Goal: Task Accomplishment & Management: Manage account settings

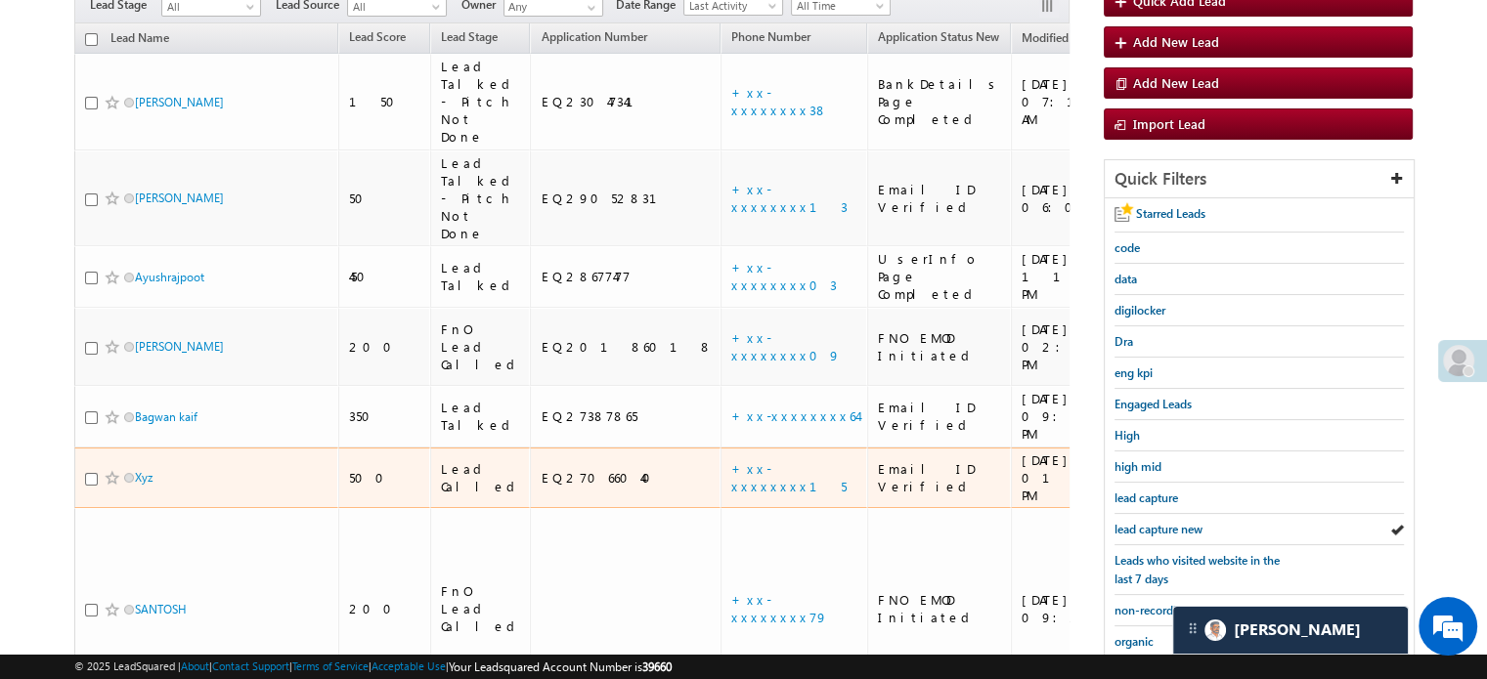
scroll to position [224, 0]
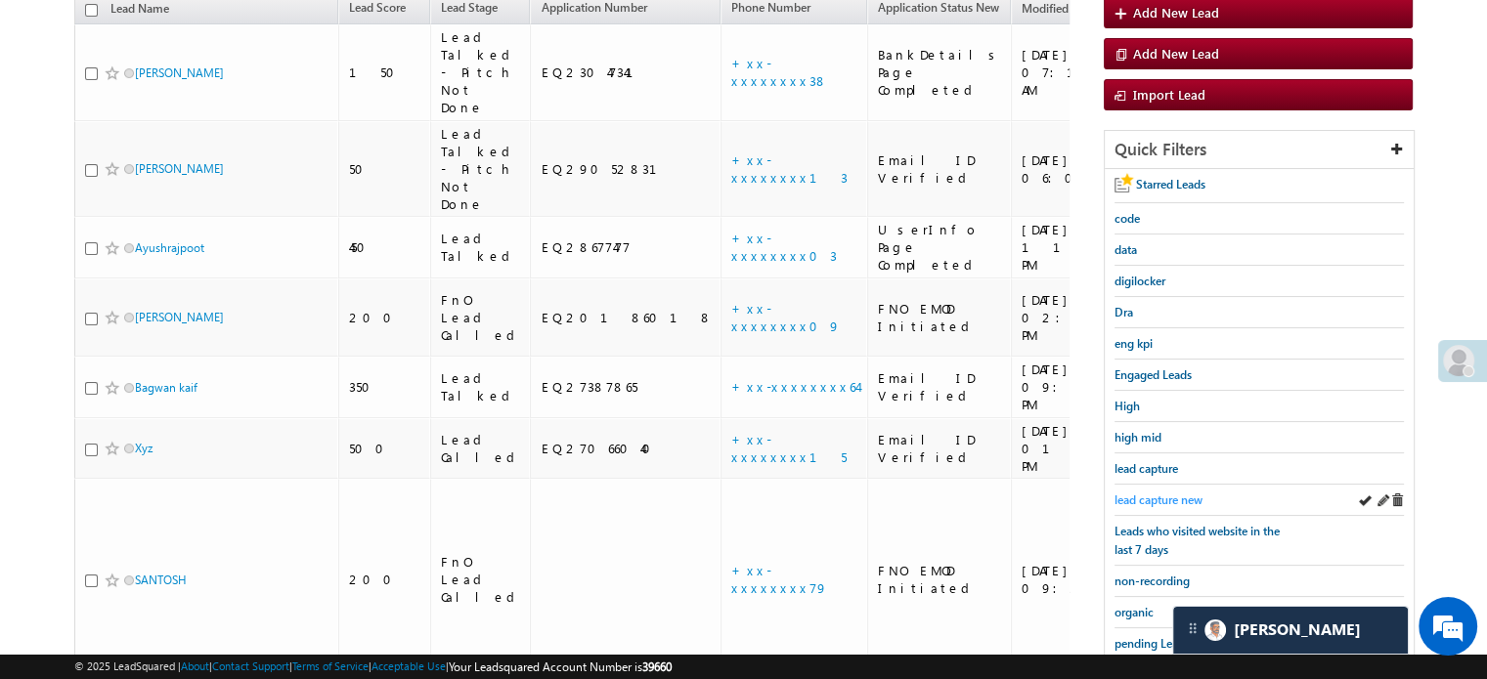
click at [1153, 493] on span "lead capture new" at bounding box center [1158, 500] width 88 height 15
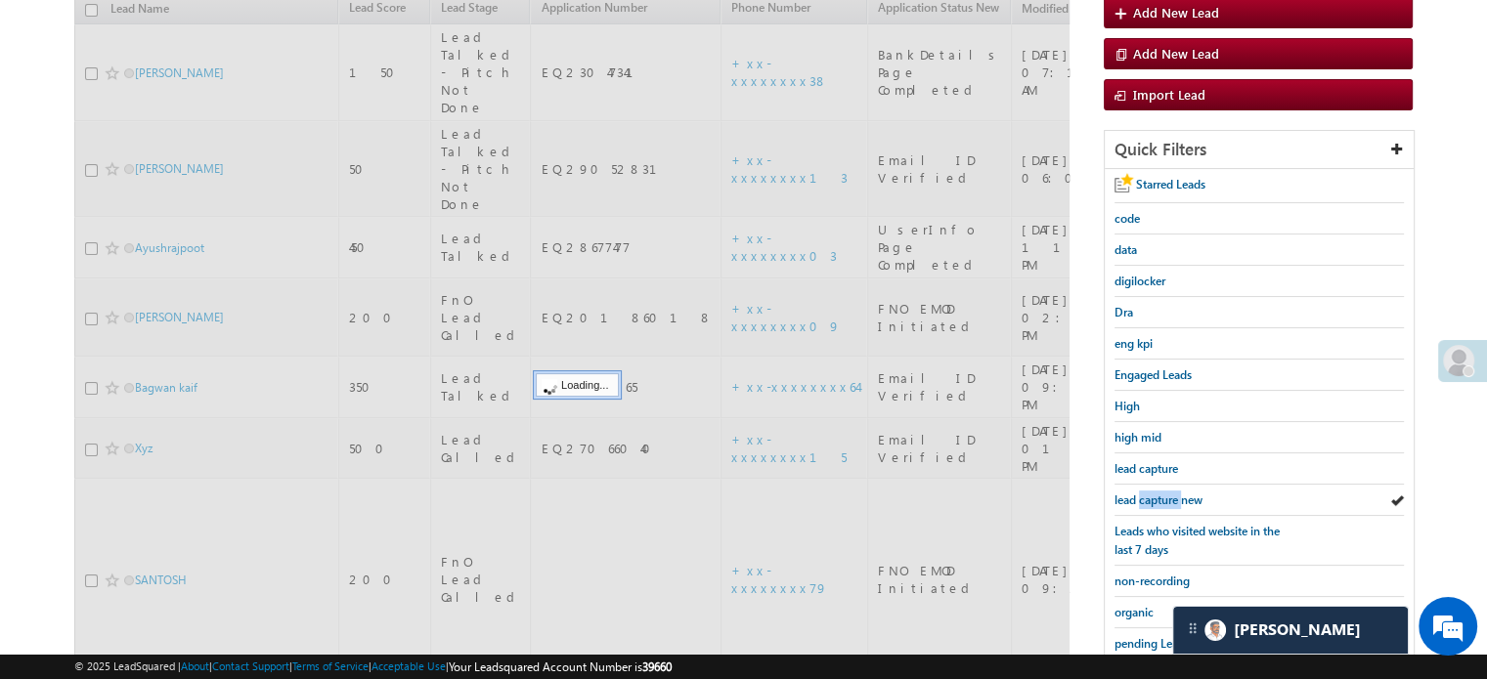
click at [1153, 493] on span "lead capture new" at bounding box center [1158, 500] width 88 height 15
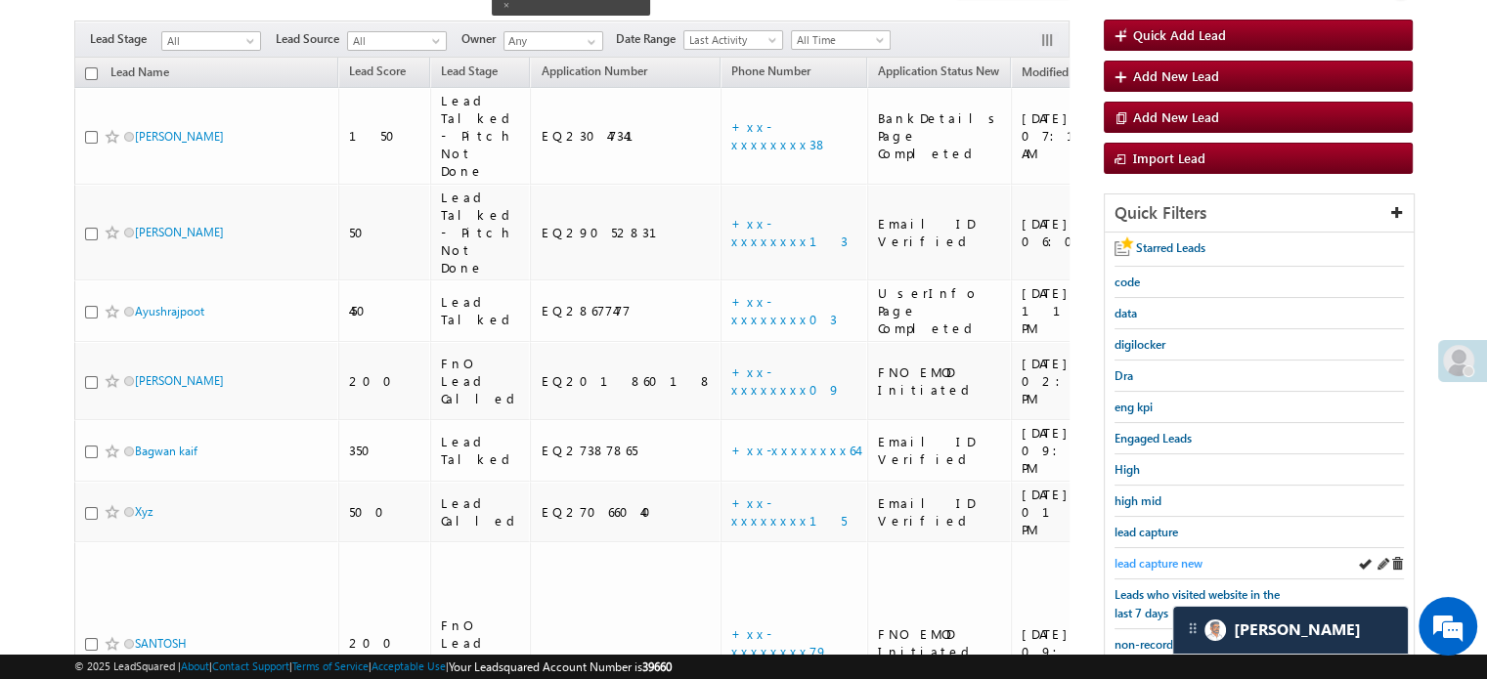
scroll to position [126, 0]
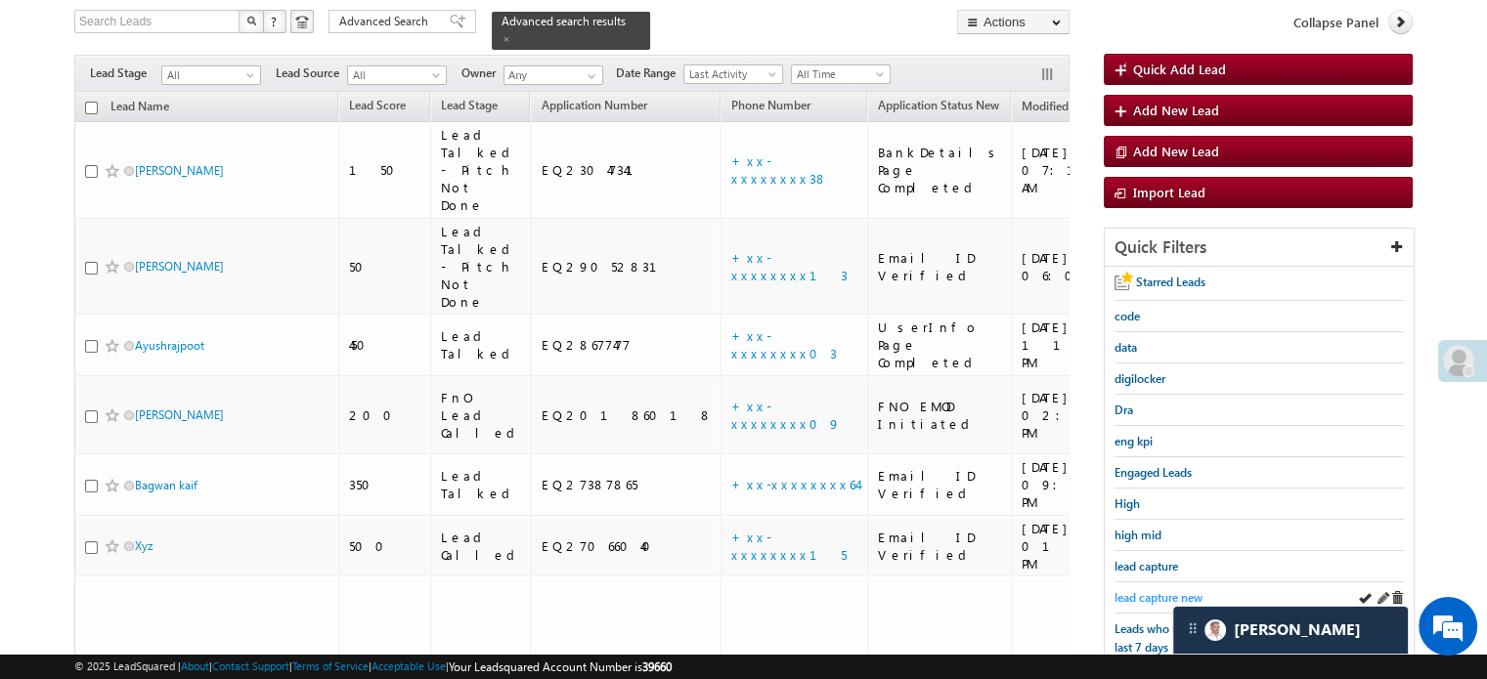
click at [1138, 593] on span "lead capture new" at bounding box center [1158, 597] width 88 height 15
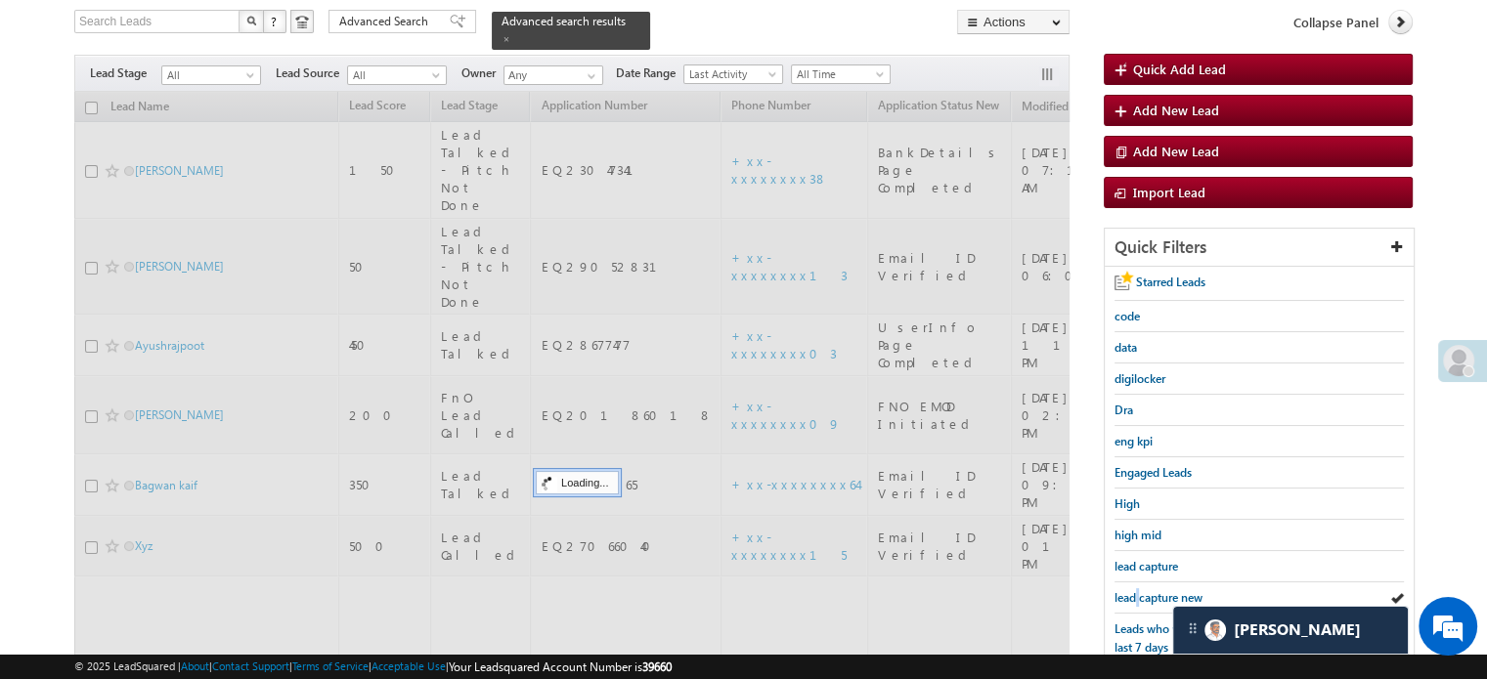
click at [1138, 593] on span "lead capture new" at bounding box center [1158, 597] width 88 height 15
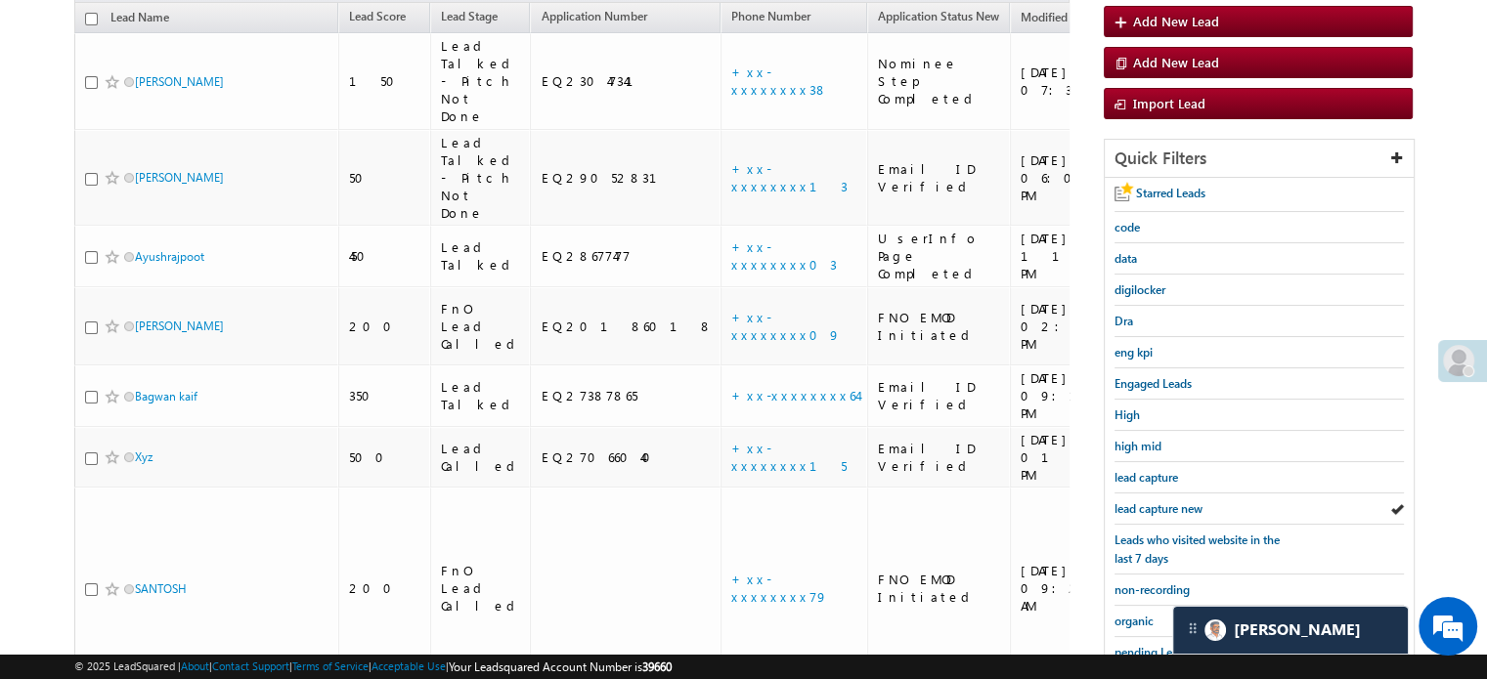
scroll to position [322, 0]
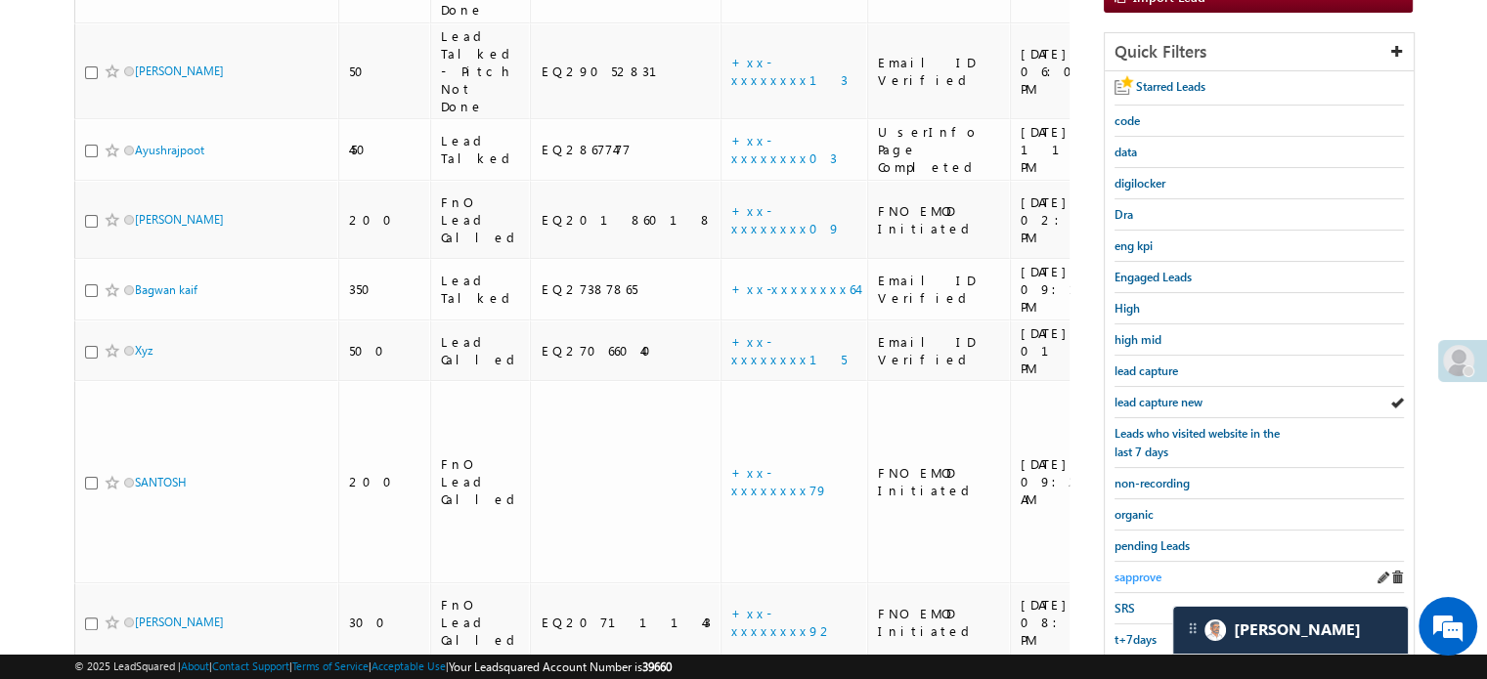
click at [1143, 570] on span "sapprove" at bounding box center [1137, 577] width 47 height 15
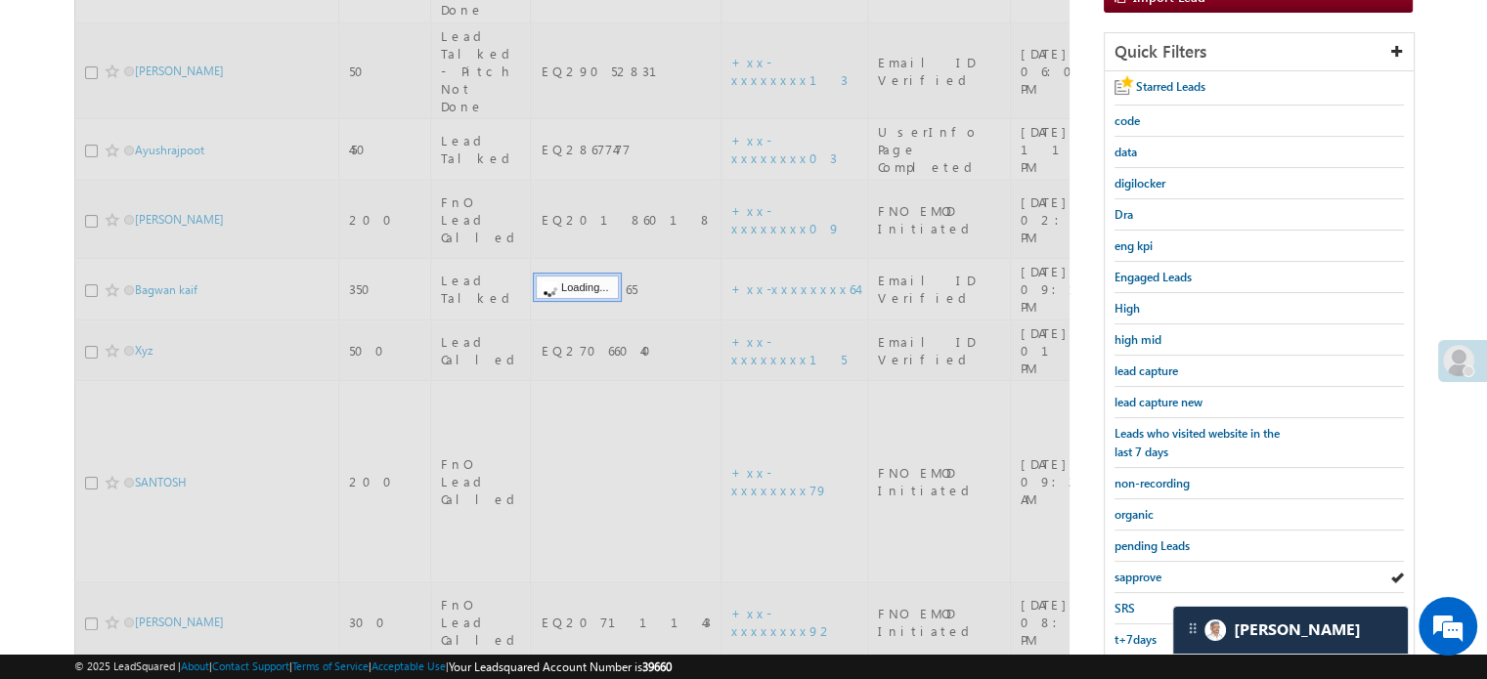
click at [1143, 570] on span "sapprove" at bounding box center [1137, 577] width 47 height 15
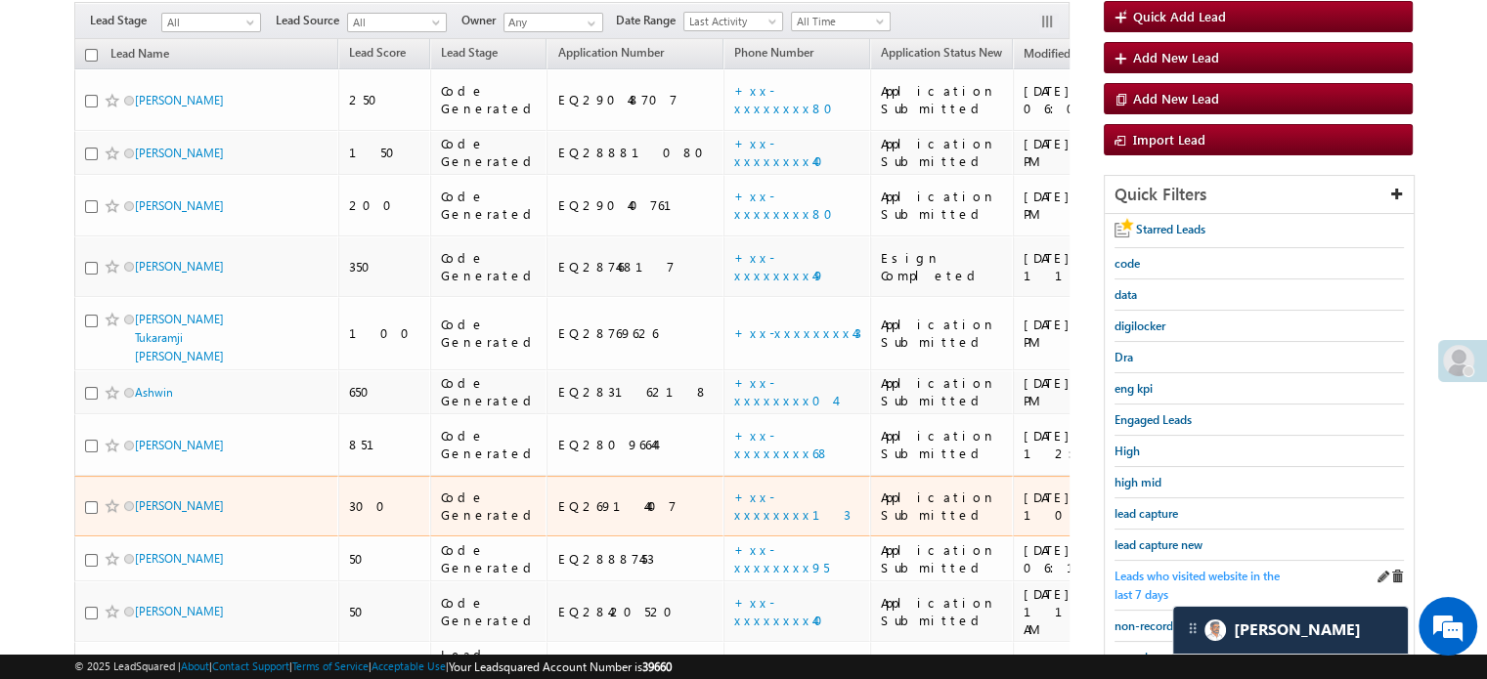
scroll to position [195, 0]
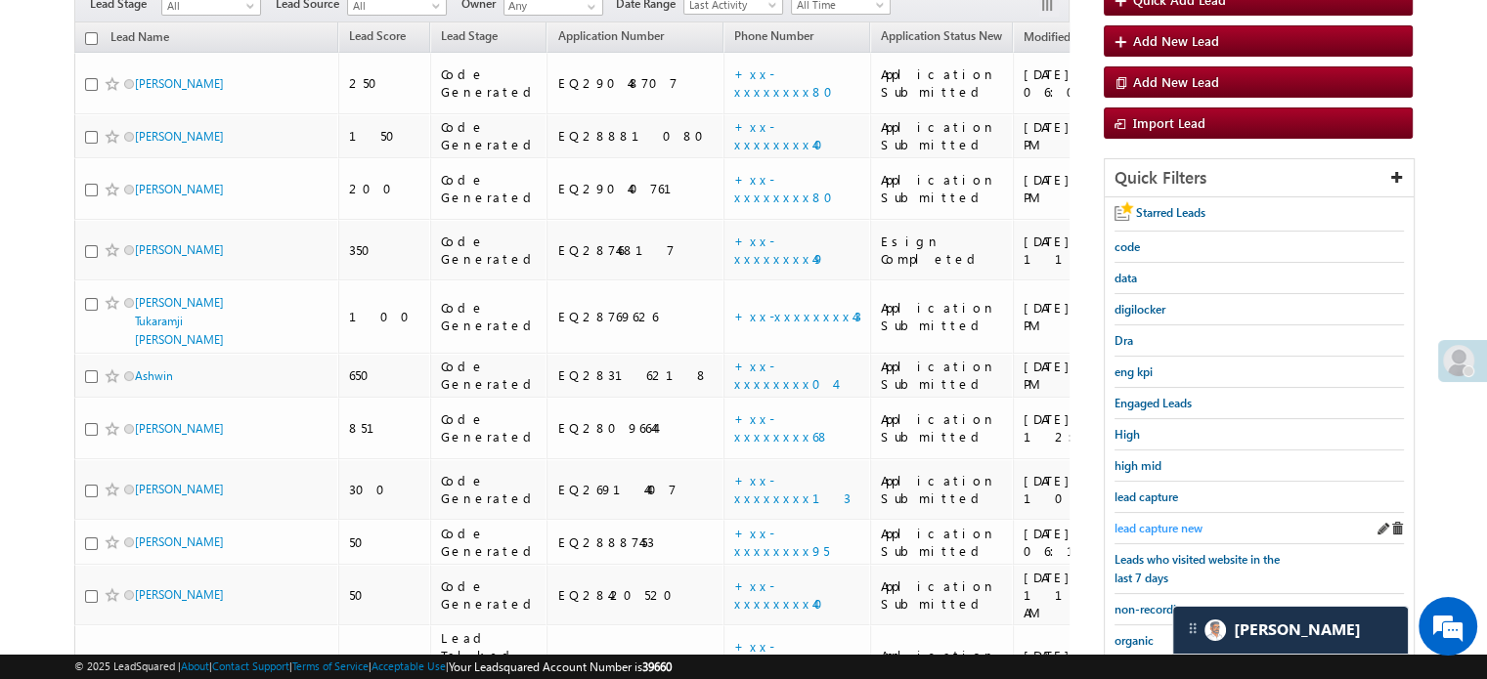
click at [1177, 521] on span "lead capture new" at bounding box center [1158, 528] width 88 height 15
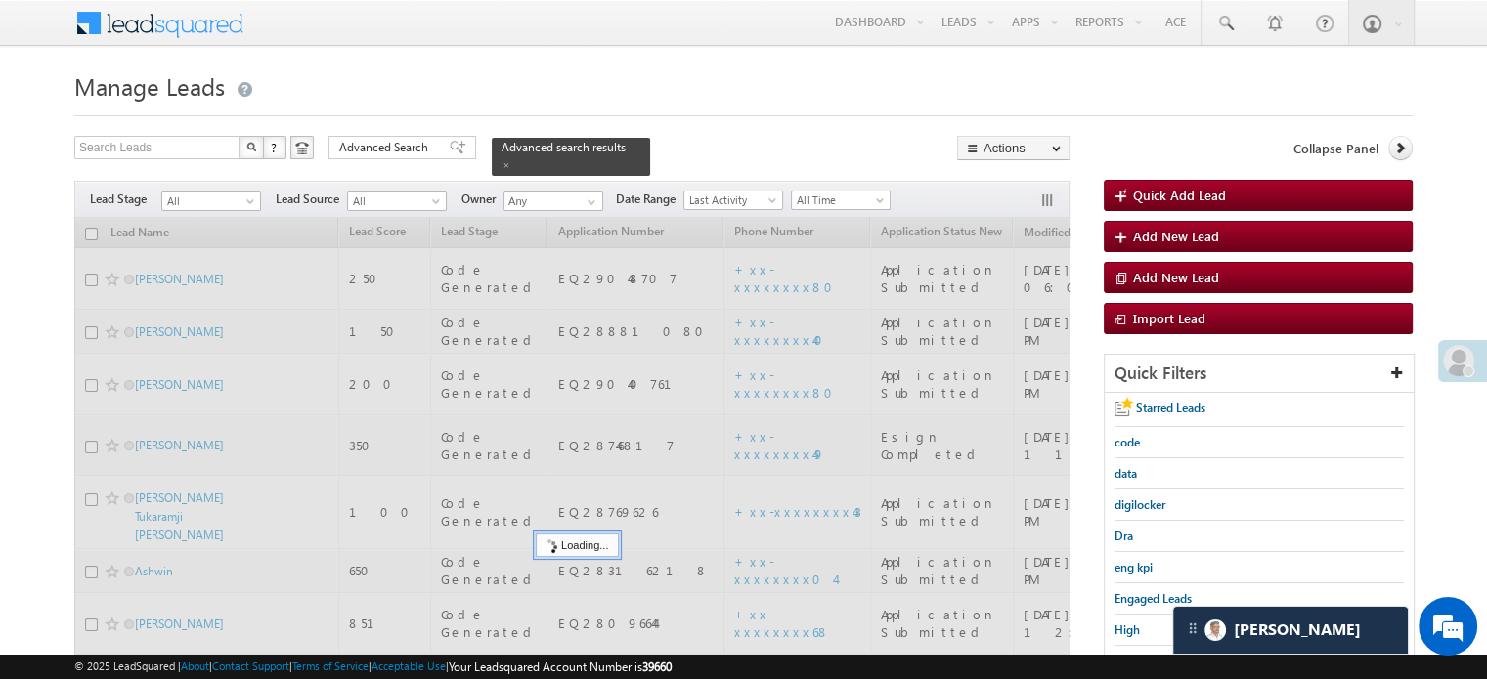
scroll to position [0, 0]
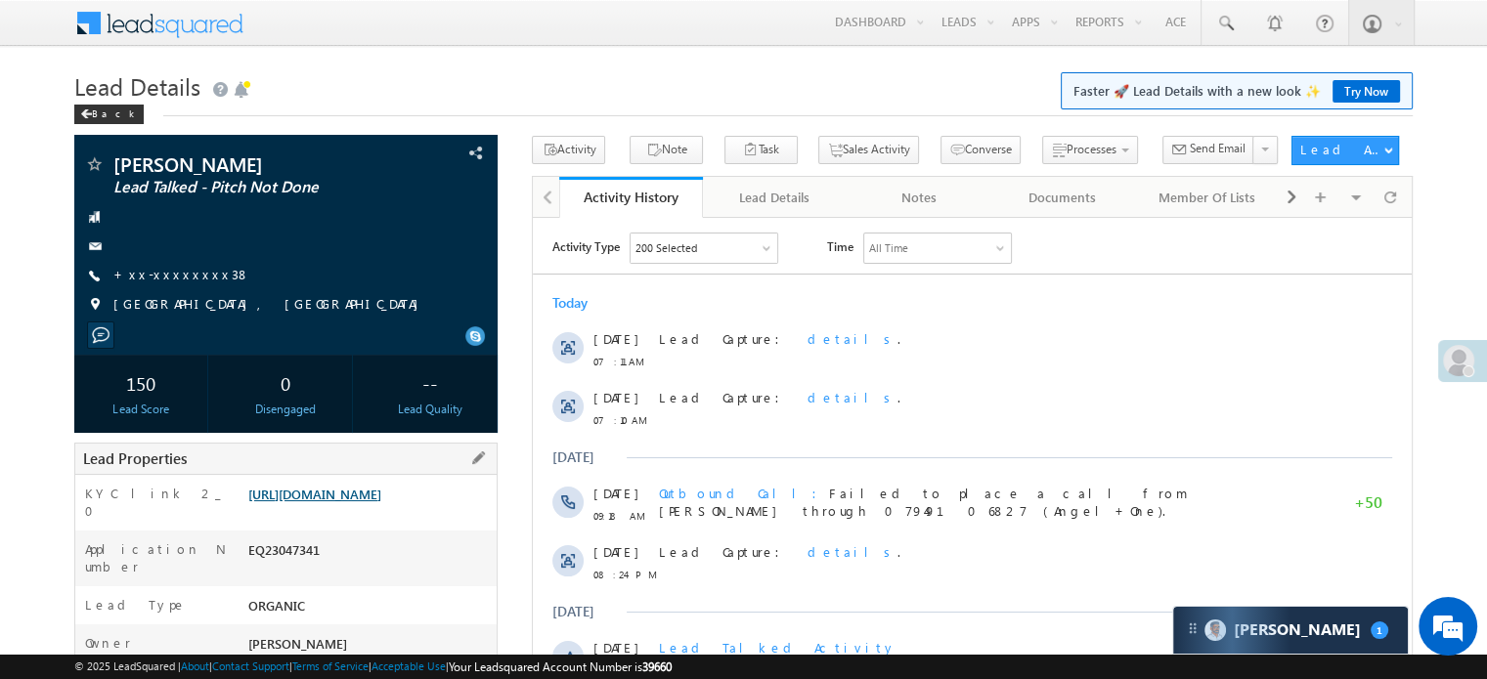
click at [295, 502] on link "https://angelbroking1-pk3em7sa.customui-test.leadsquared.com?leadId=9dabc741-31…" at bounding box center [314, 494] width 133 height 17
